Goal: Information Seeking & Learning: Learn about a topic

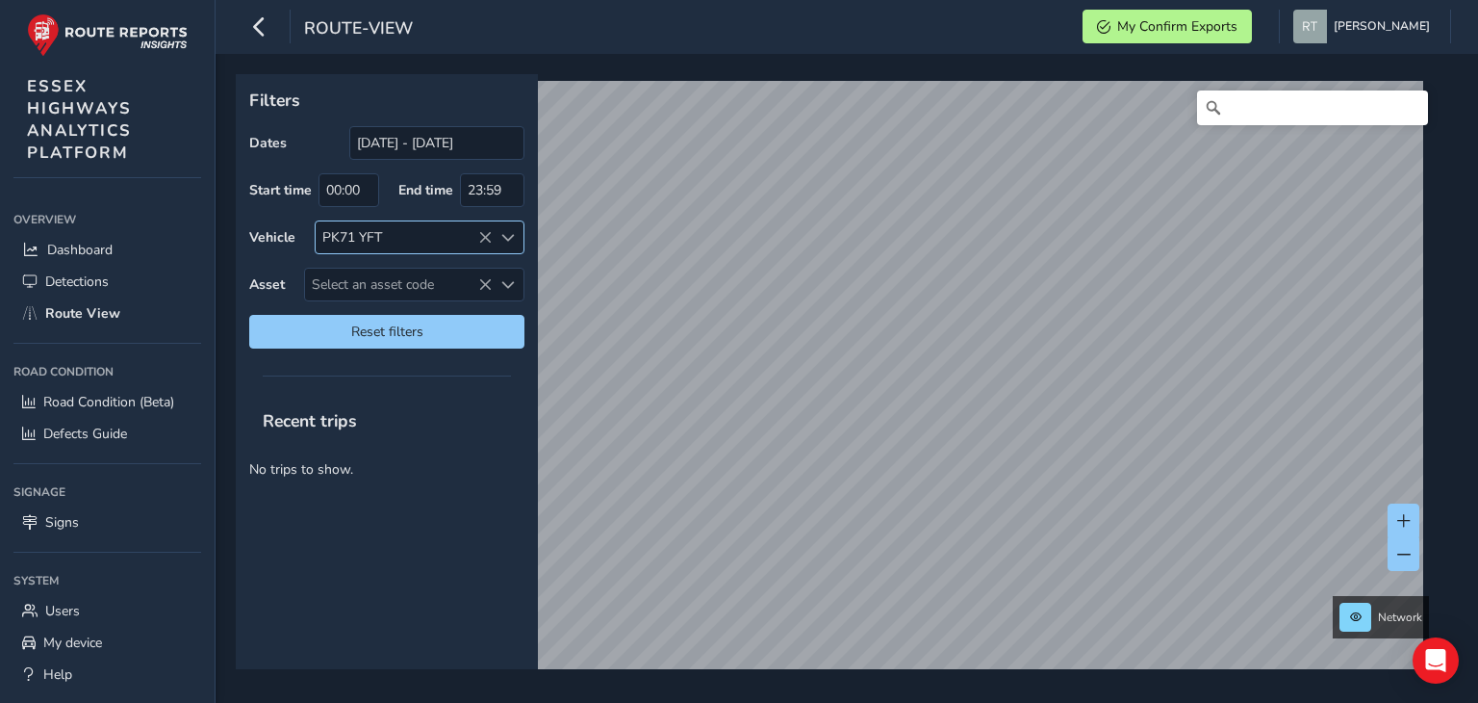
click at [485, 236] on icon at bounding box center [484, 237] width 13 height 13
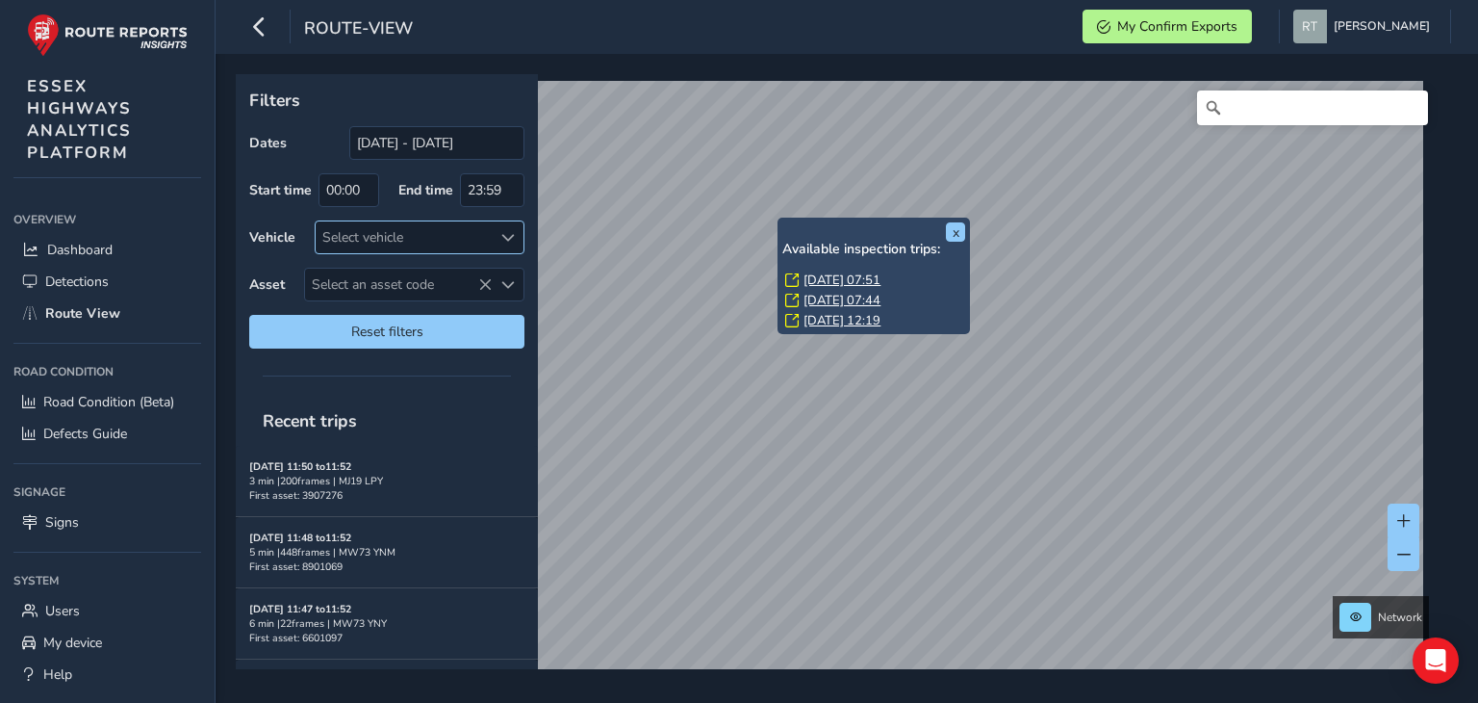
click at [835, 275] on link "[DATE] 07:51" at bounding box center [842, 279] width 77 height 17
